Goal: Check status

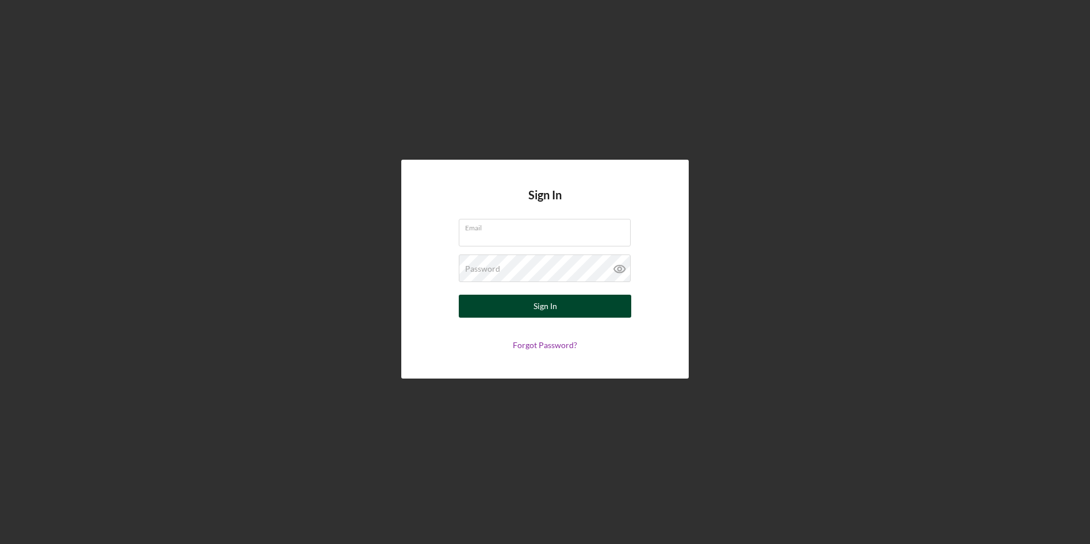
type input "[EMAIL_ADDRESS][DOMAIN_NAME]"
click at [541, 312] on div "Sign In" at bounding box center [546, 306] width 24 height 23
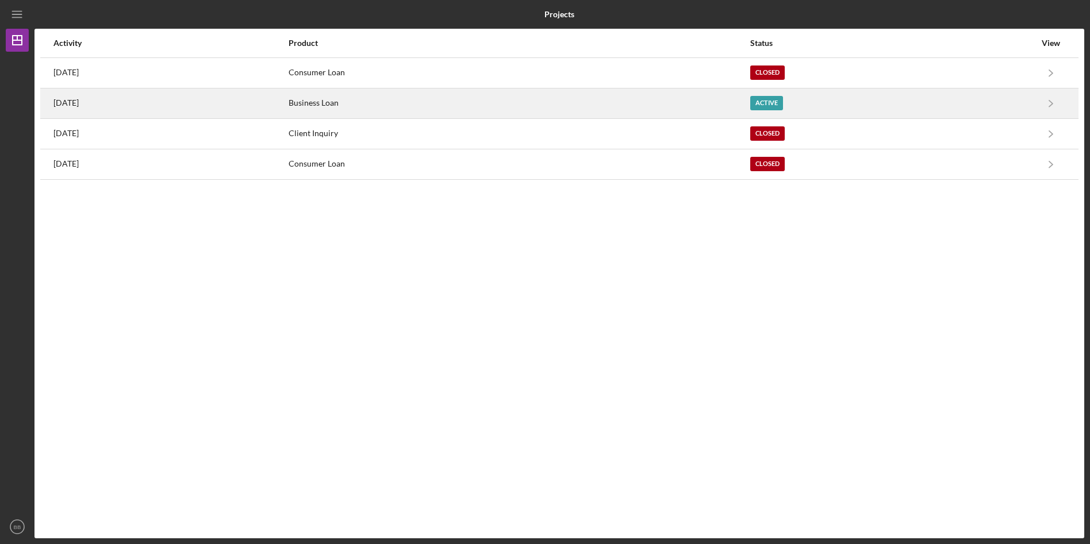
click at [147, 107] on div "[DATE]" at bounding box center [170, 103] width 234 height 29
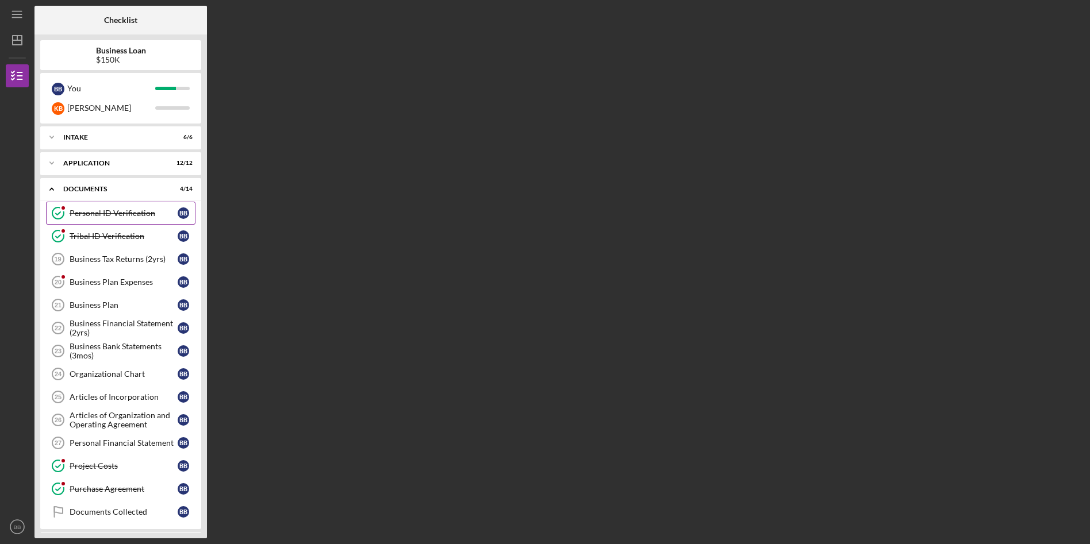
click at [123, 214] on div "Personal ID Verification" at bounding box center [124, 213] width 108 height 9
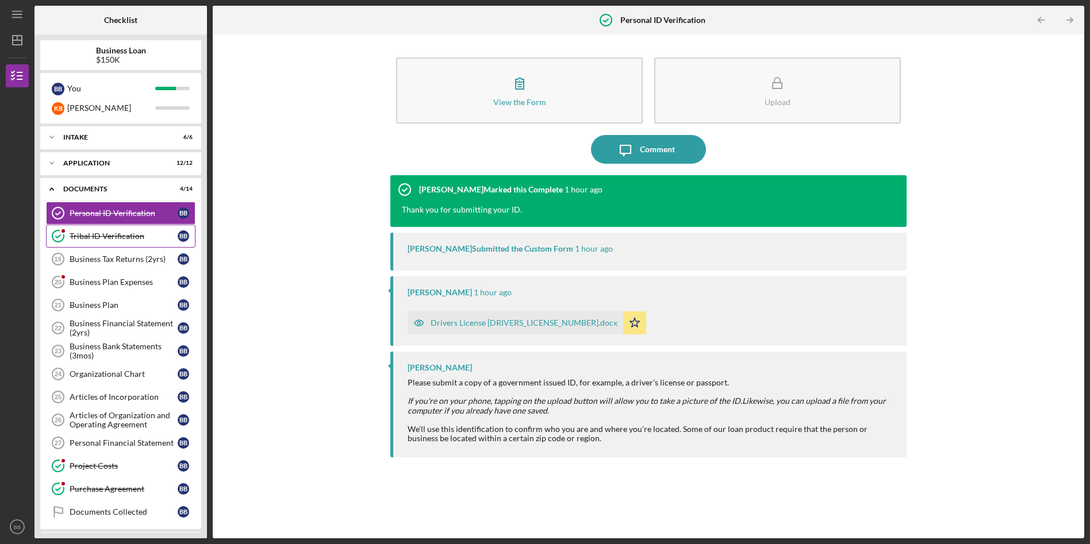
click at [120, 235] on div "Tribal ID Verification" at bounding box center [124, 236] width 108 height 9
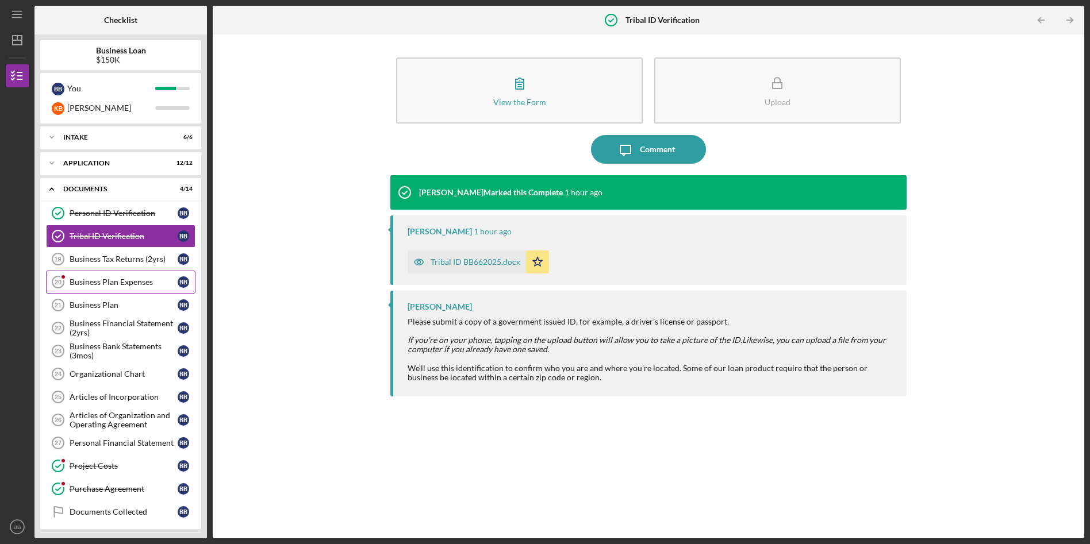
click at [122, 281] on div "Business Plan Expenses" at bounding box center [124, 282] width 108 height 9
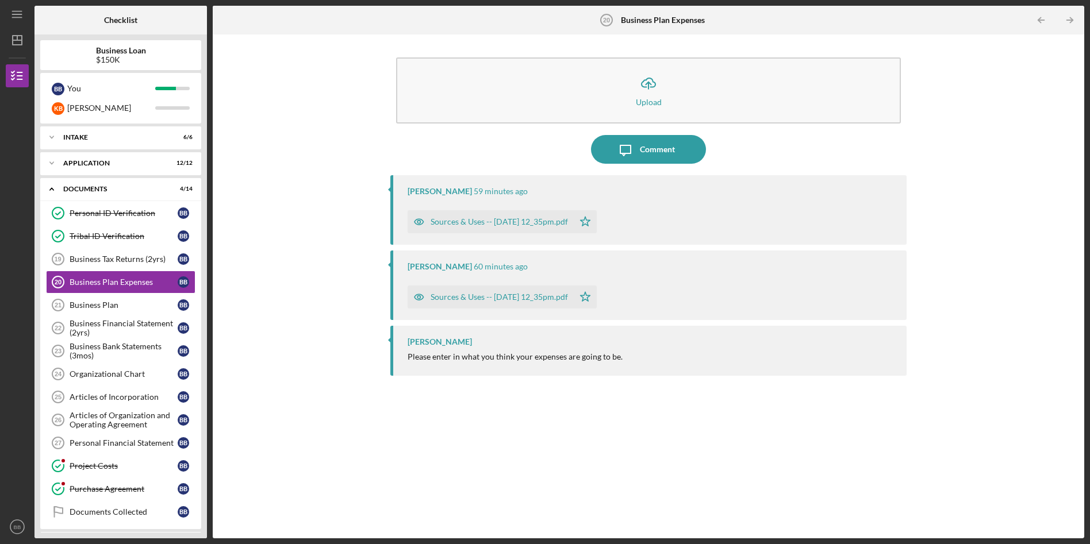
click at [483, 222] on div "Sources & Uses -- [DATE] 12_35pm.pdf" at bounding box center [499, 221] width 137 height 9
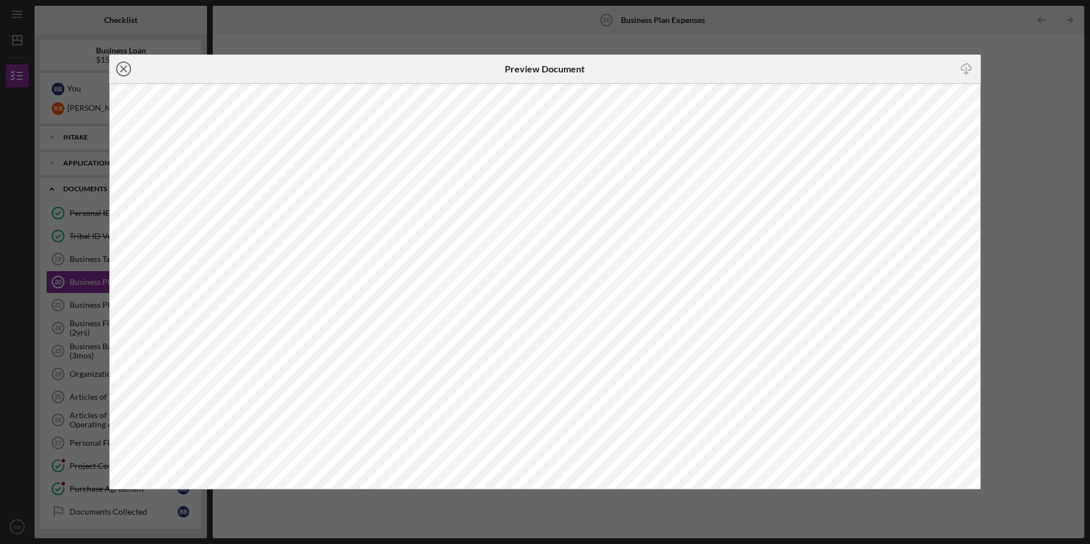
click at [125, 71] on icon "Icon/Close" at bounding box center [123, 69] width 29 height 29
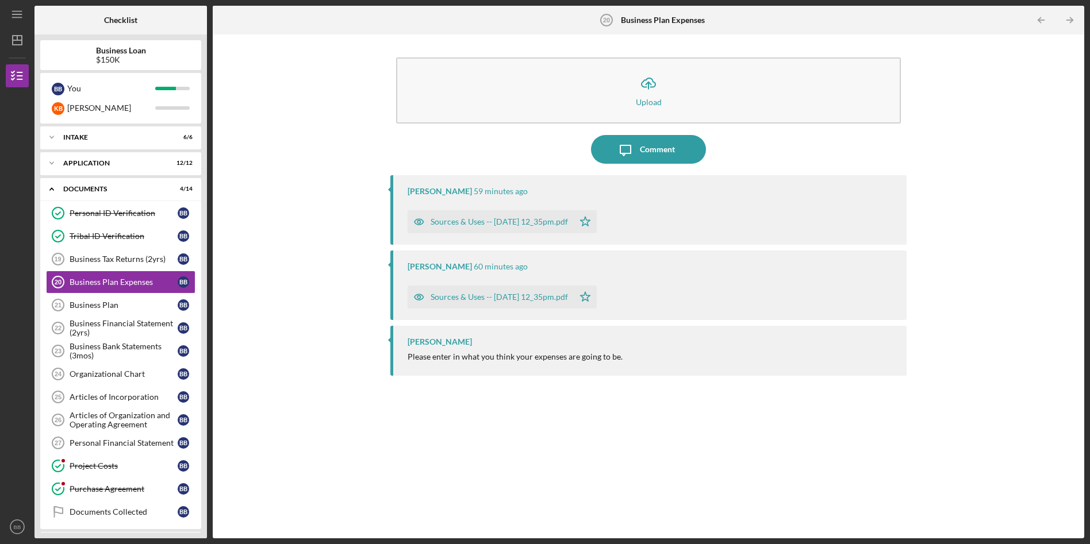
click at [490, 294] on div "Sources & Uses -- [DATE] 12_35pm.pdf" at bounding box center [499, 297] width 137 height 9
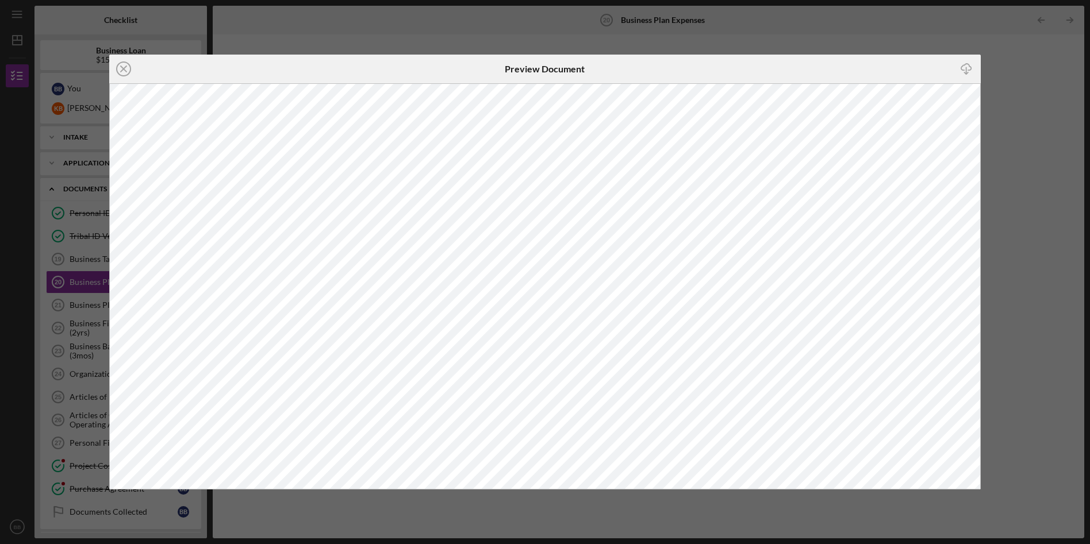
click at [124, 71] on icon "Icon/Close" at bounding box center [123, 69] width 29 height 29
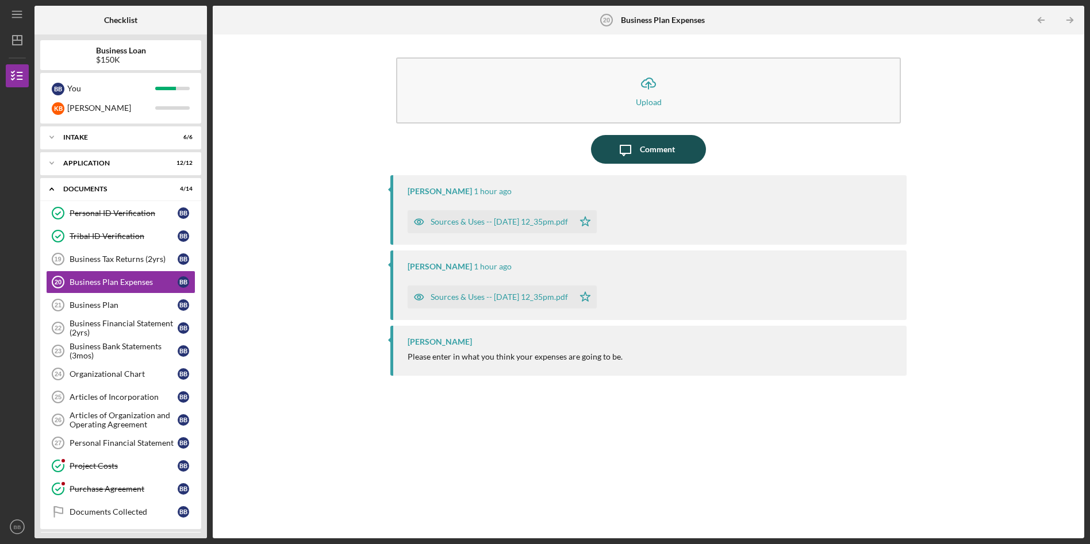
click at [653, 148] on div "Comment" at bounding box center [657, 149] width 35 height 29
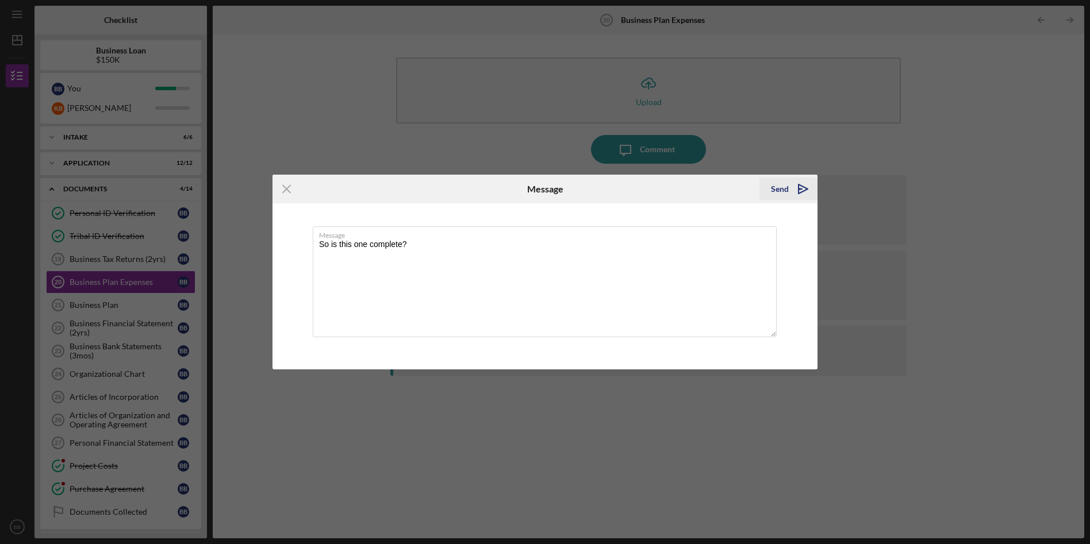
type textarea "So is this one complete?"
click at [797, 187] on icon "Icon/icon-invite-send" at bounding box center [803, 189] width 29 height 29
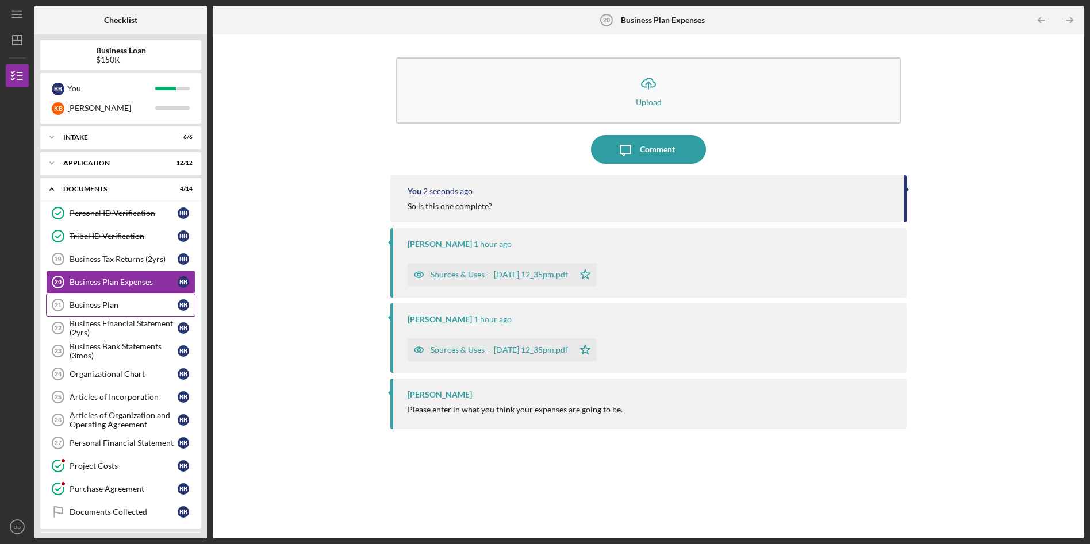
click at [103, 305] on div "Business Plan" at bounding box center [124, 305] width 108 height 9
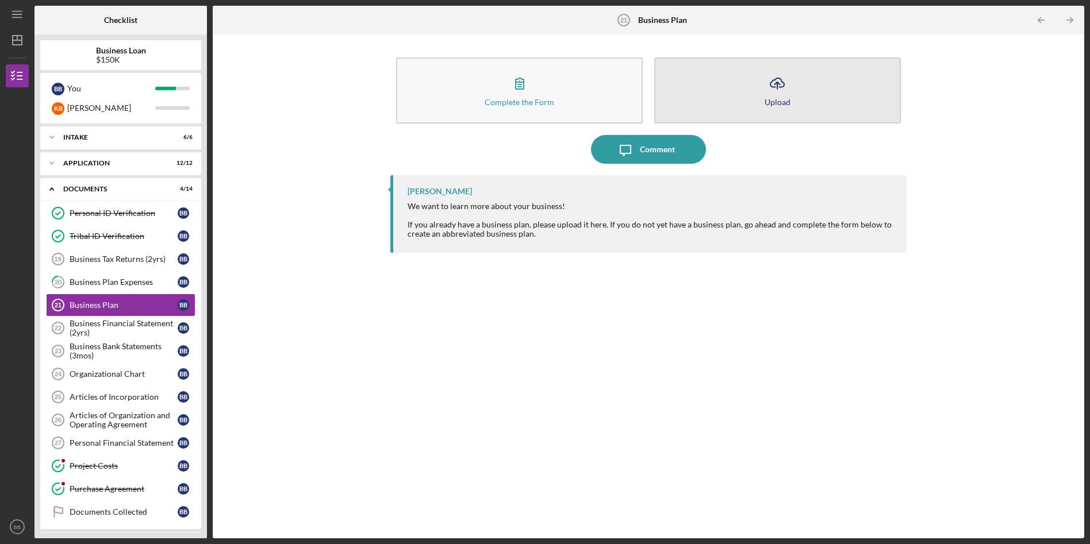
click at [784, 89] on icon "Icon/Upload" at bounding box center [777, 83] width 29 height 29
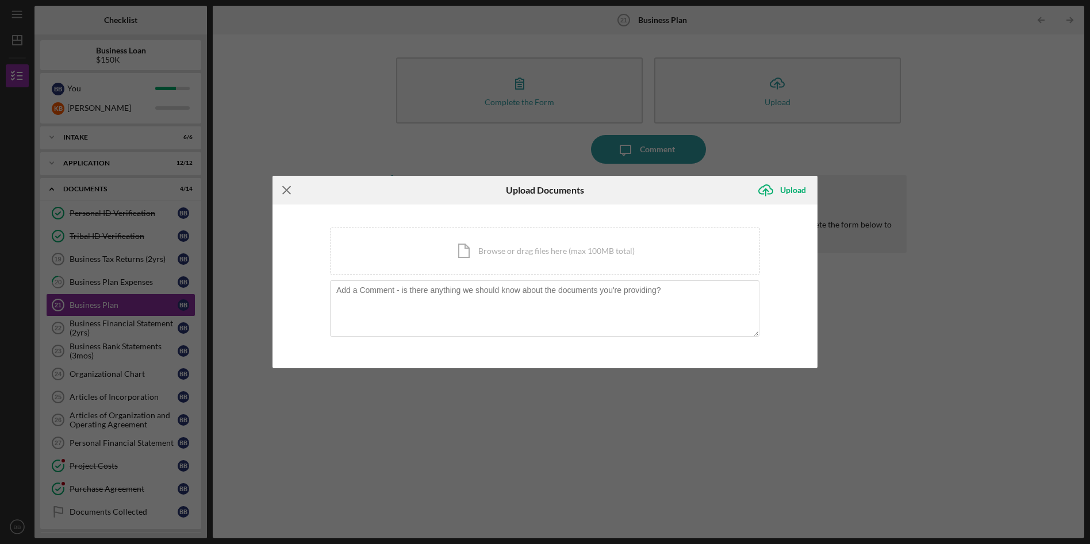
click at [285, 187] on icon "Icon/Menu Close" at bounding box center [287, 190] width 29 height 29
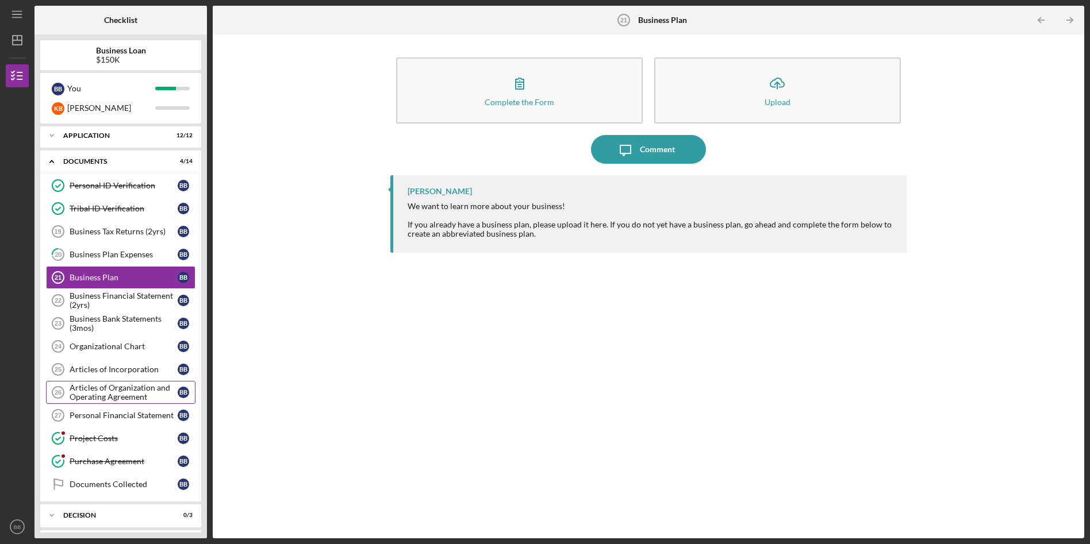
scroll to position [54, 0]
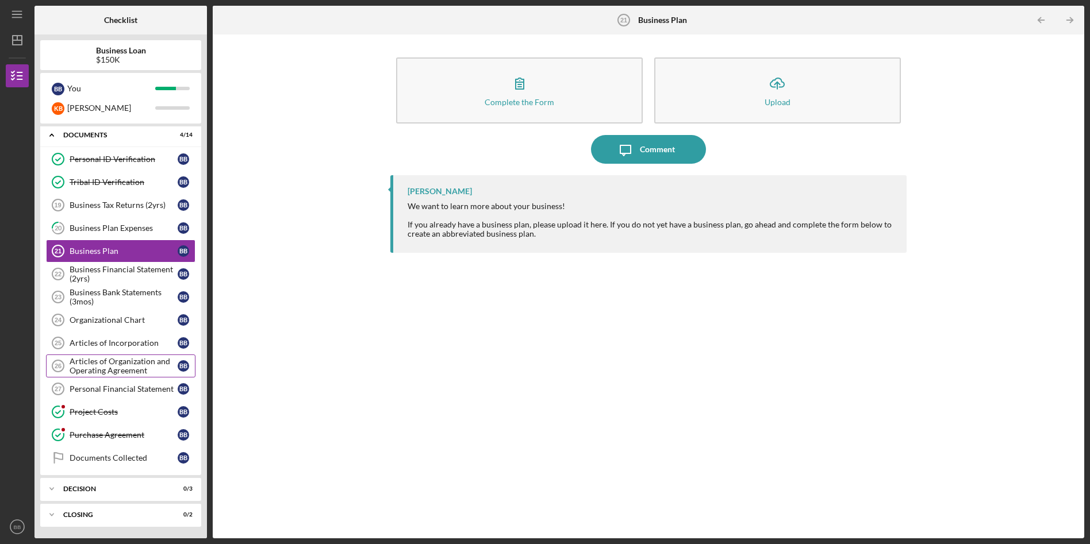
click at [135, 410] on div "Project Costs" at bounding box center [124, 412] width 108 height 9
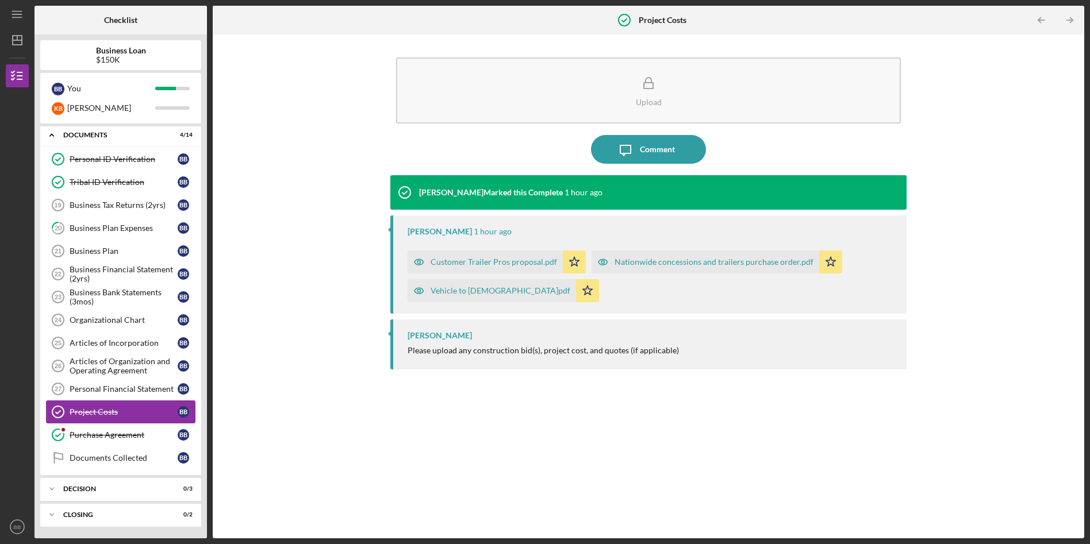
click at [129, 409] on div "Project Costs" at bounding box center [124, 412] width 108 height 9
click at [105, 433] on div "Purchase Agreement" at bounding box center [124, 435] width 108 height 9
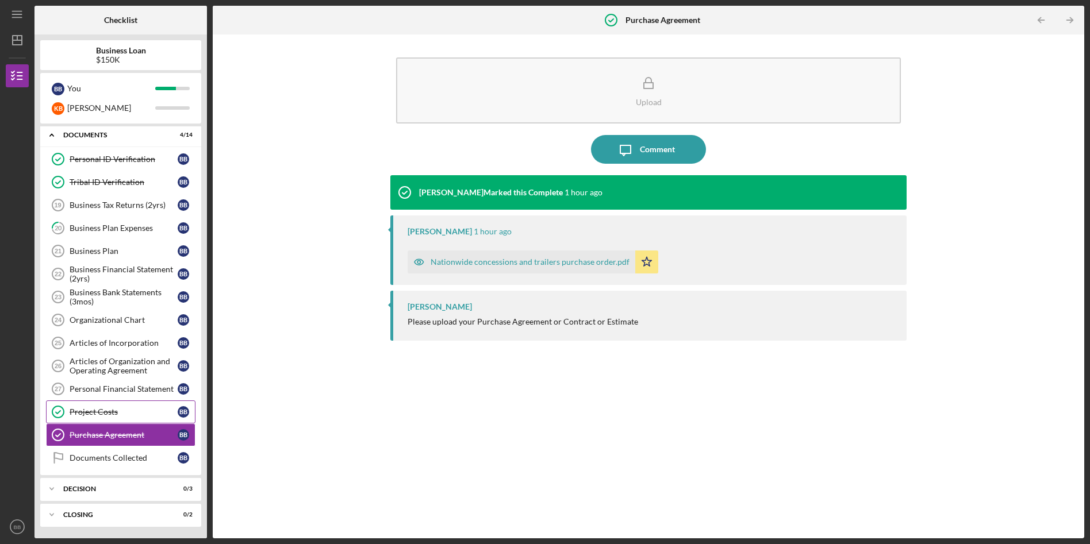
click at [134, 409] on div "Project Costs" at bounding box center [124, 412] width 108 height 9
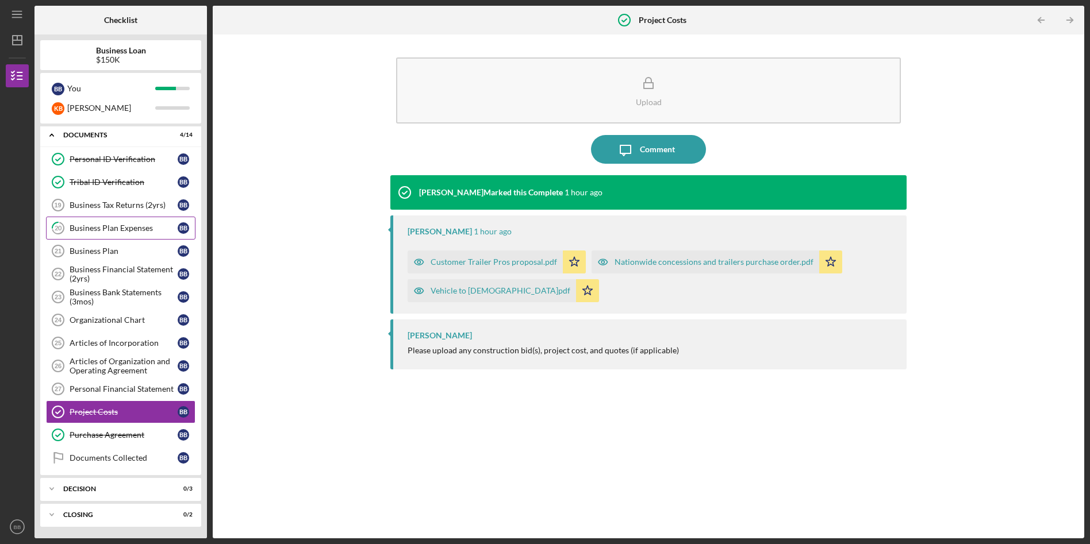
click at [132, 223] on link "20 Business Plan Expenses B B" at bounding box center [120, 228] width 149 height 23
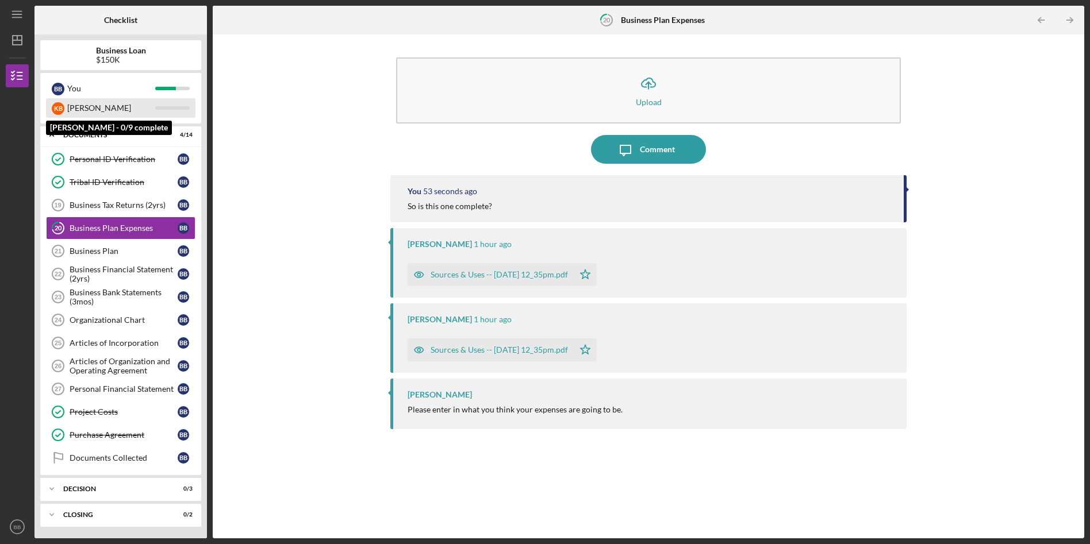
click at [67, 108] on div "K B [PERSON_NAME]" at bounding box center [120, 108] width 149 height 20
click at [93, 114] on div "[PERSON_NAME]" at bounding box center [111, 108] width 88 height 20
click at [93, 109] on div "[PERSON_NAME]" at bounding box center [111, 108] width 88 height 20
click at [117, 322] on div "Organizational Chart" at bounding box center [124, 320] width 108 height 9
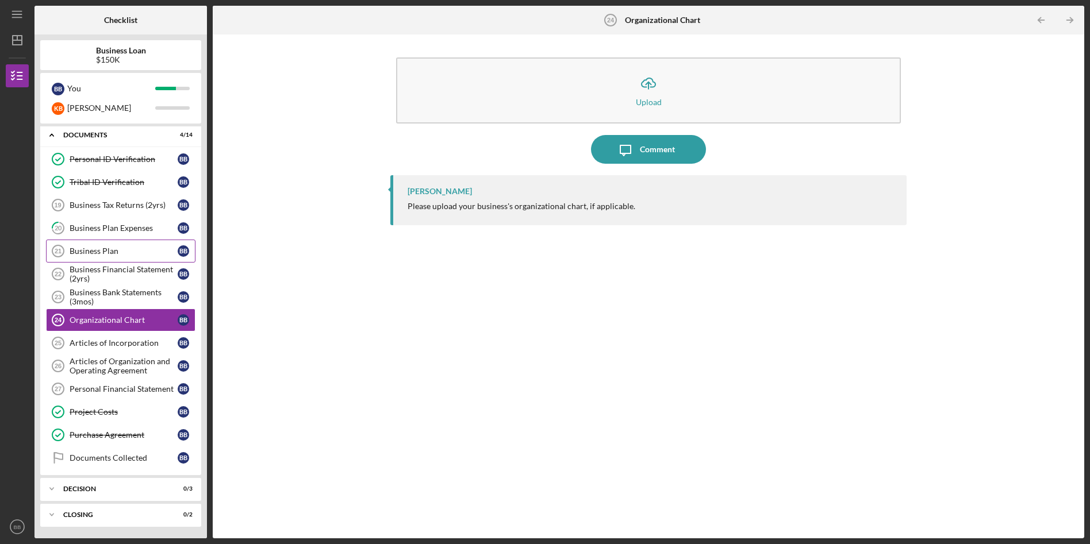
click at [106, 245] on link "Business Plan 21 Business [MEDICAL_DATA] B" at bounding box center [120, 251] width 149 height 23
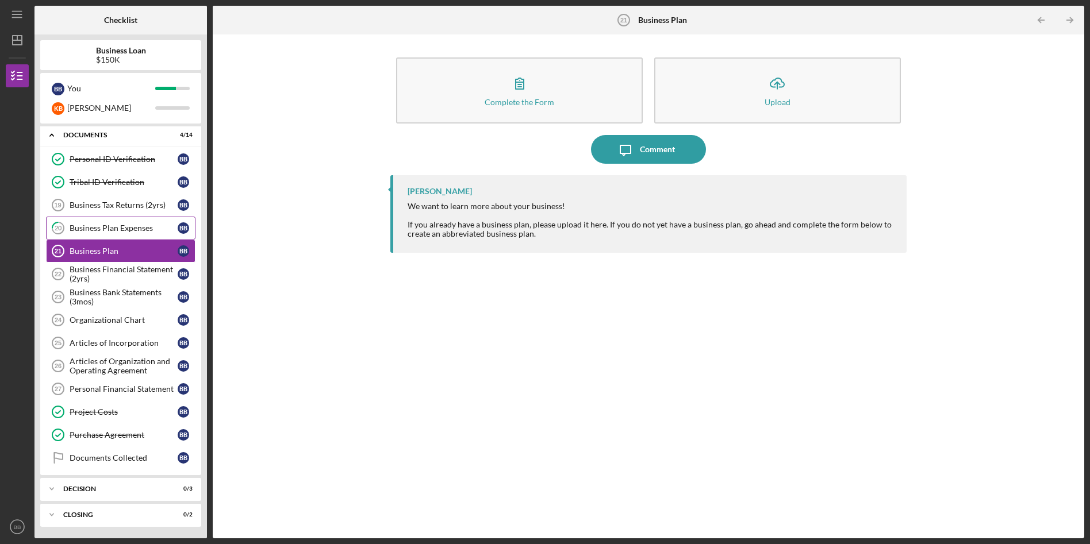
click at [119, 225] on div "Business Plan Expenses" at bounding box center [124, 228] width 108 height 9
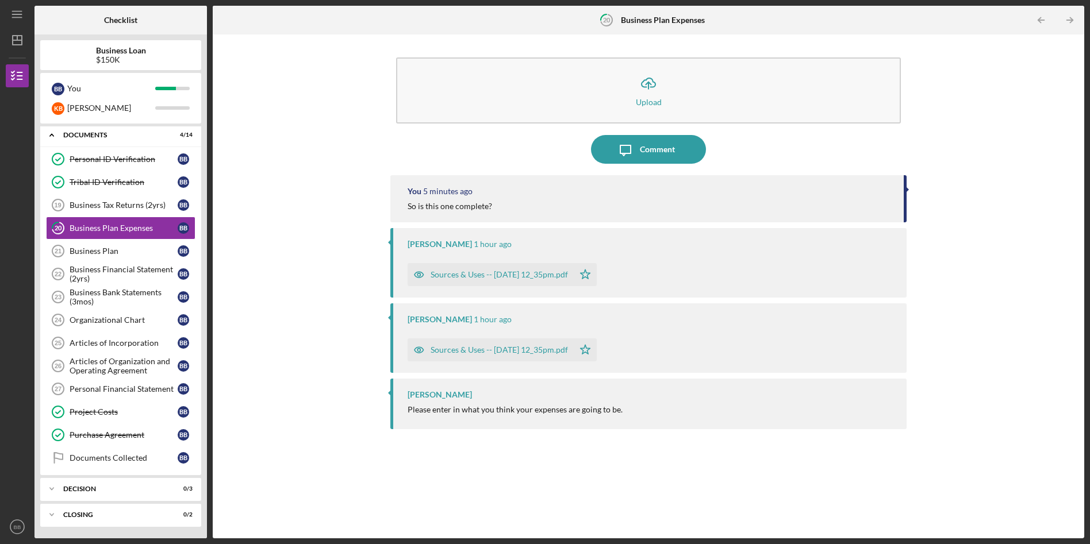
click at [443, 405] on div "[PERSON_NAME] Please enter in what you think your expenses are going to be." at bounding box center [648, 404] width 516 height 50
click at [164, 393] on div "Personal Financial Statement" at bounding box center [124, 389] width 108 height 9
